Goal: Find specific page/section: Find specific page/section

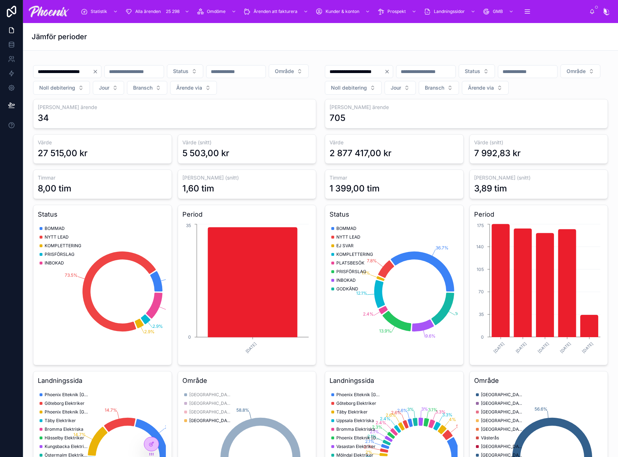
click at [415, 42] on div "Jämför perioder" at bounding box center [320, 36] width 577 height 27
click at [162, 19] on div "Statistik Alla ärenden 25 298 Omdöme Ärenden att fakturera Kunder & konton Pros…" at bounding box center [332, 12] width 514 height 16
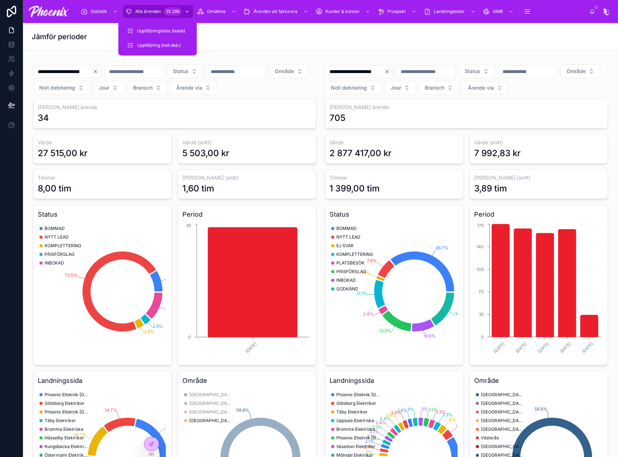
click at [162, 15] on div "Alla ärenden 25 298" at bounding box center [158, 12] width 66 height 12
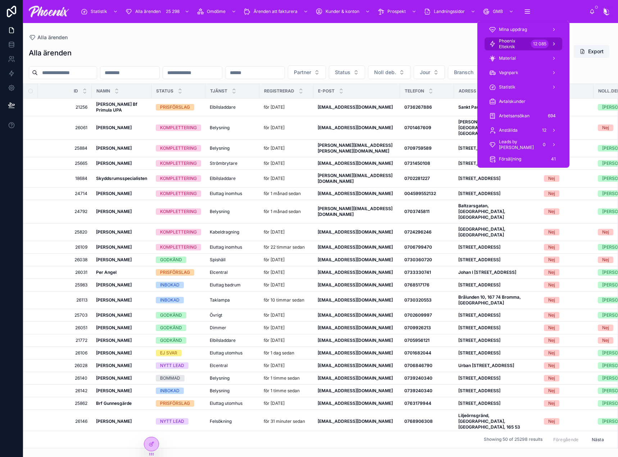
click at [516, 41] on span "Phoenix Elteknik" at bounding box center [513, 44] width 29 height 12
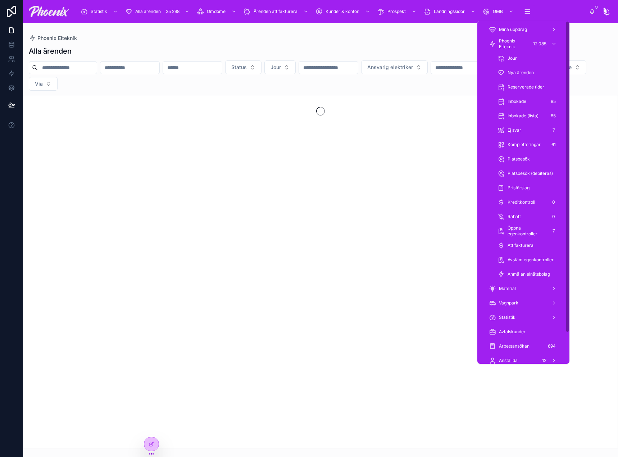
click at [88, 74] on div "Status Jour Ansvarig elektriker Typ av kund Område Via" at bounding box center [320, 75] width 595 height 30
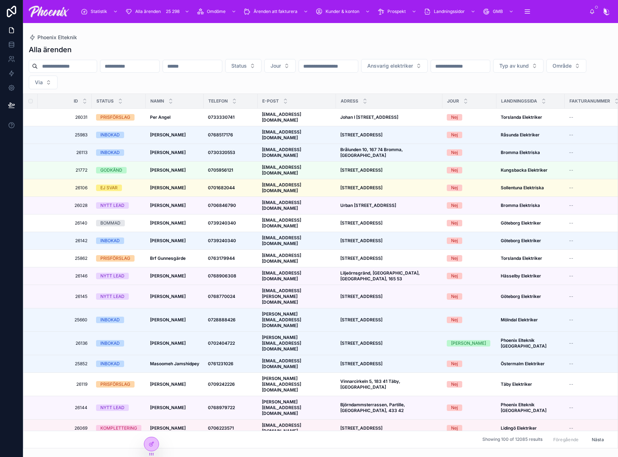
click at [76, 74] on div "Status Jour Ansvarig elektriker Typ av kund Område Via" at bounding box center [320, 74] width 595 height 30
drag, startPoint x: 80, startPoint y: 68, endPoint x: 94, endPoint y: 60, distance: 16.3
click at [80, 68] on input "text" at bounding box center [67, 66] width 59 height 10
paste input "**********"
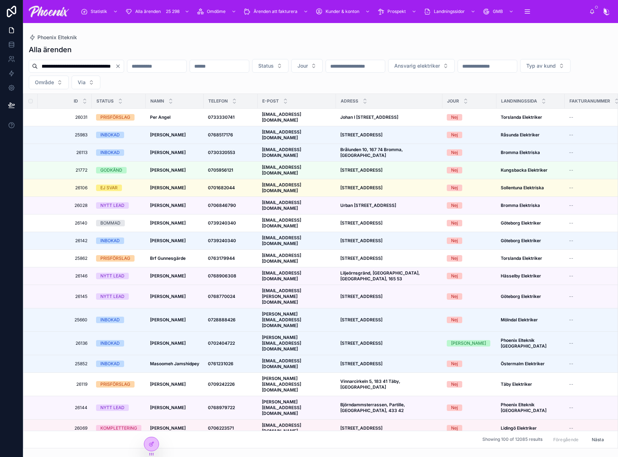
type input "**********"
click at [118, 47] on div "Alla ärenden" at bounding box center [320, 50] width 583 height 10
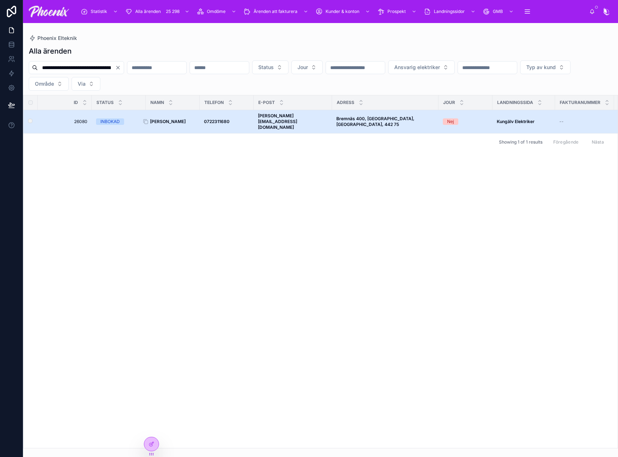
click at [160, 119] on strong "[PERSON_NAME]" at bounding box center [168, 121] width 36 height 5
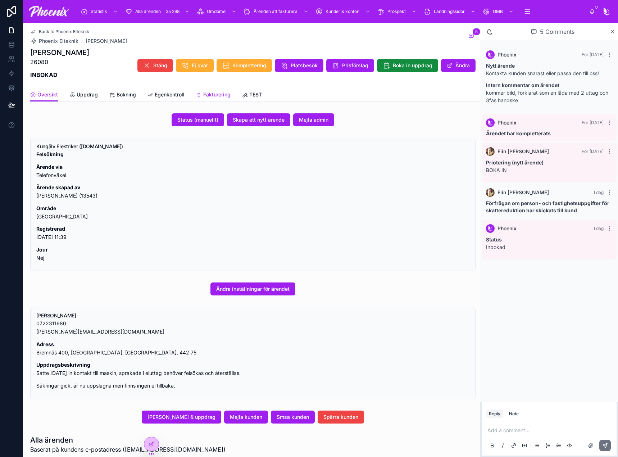
click at [200, 94] on icon at bounding box center [199, 95] width 6 height 6
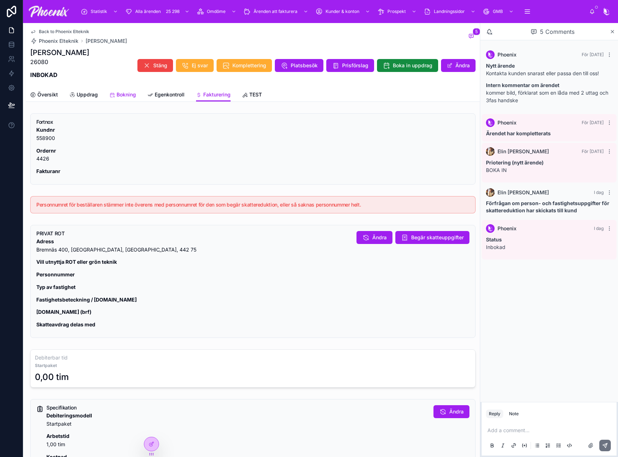
click at [126, 95] on span "Bokning" at bounding box center [126, 94] width 19 height 7
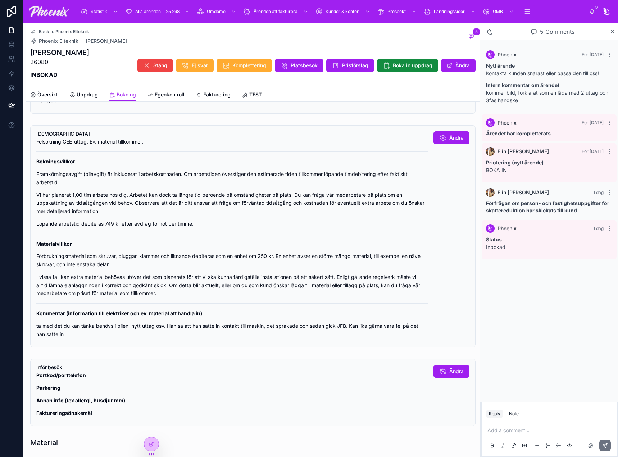
scroll to position [288, 0]
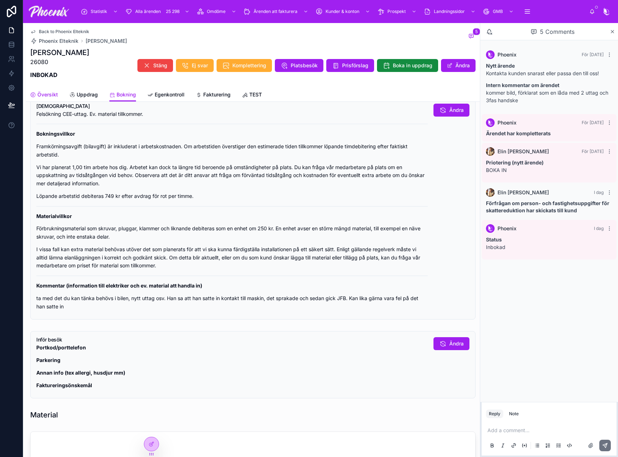
click at [54, 96] on span "Översikt" at bounding box center [47, 94] width 20 height 7
